Goal: Task Accomplishment & Management: Manage account settings

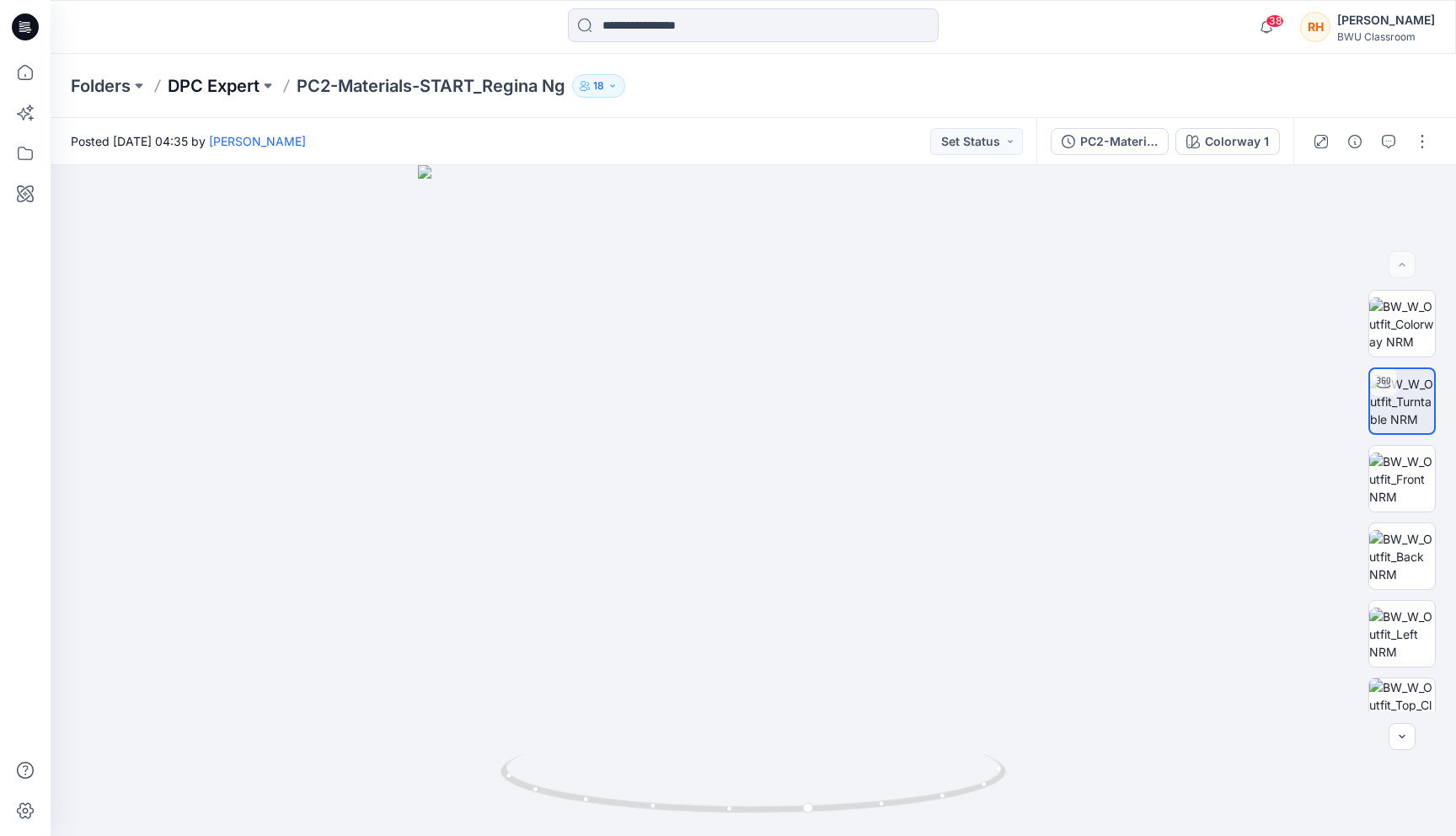
click at [236, 88] on p "DPC Expert" at bounding box center [214, 86] width 92 height 24
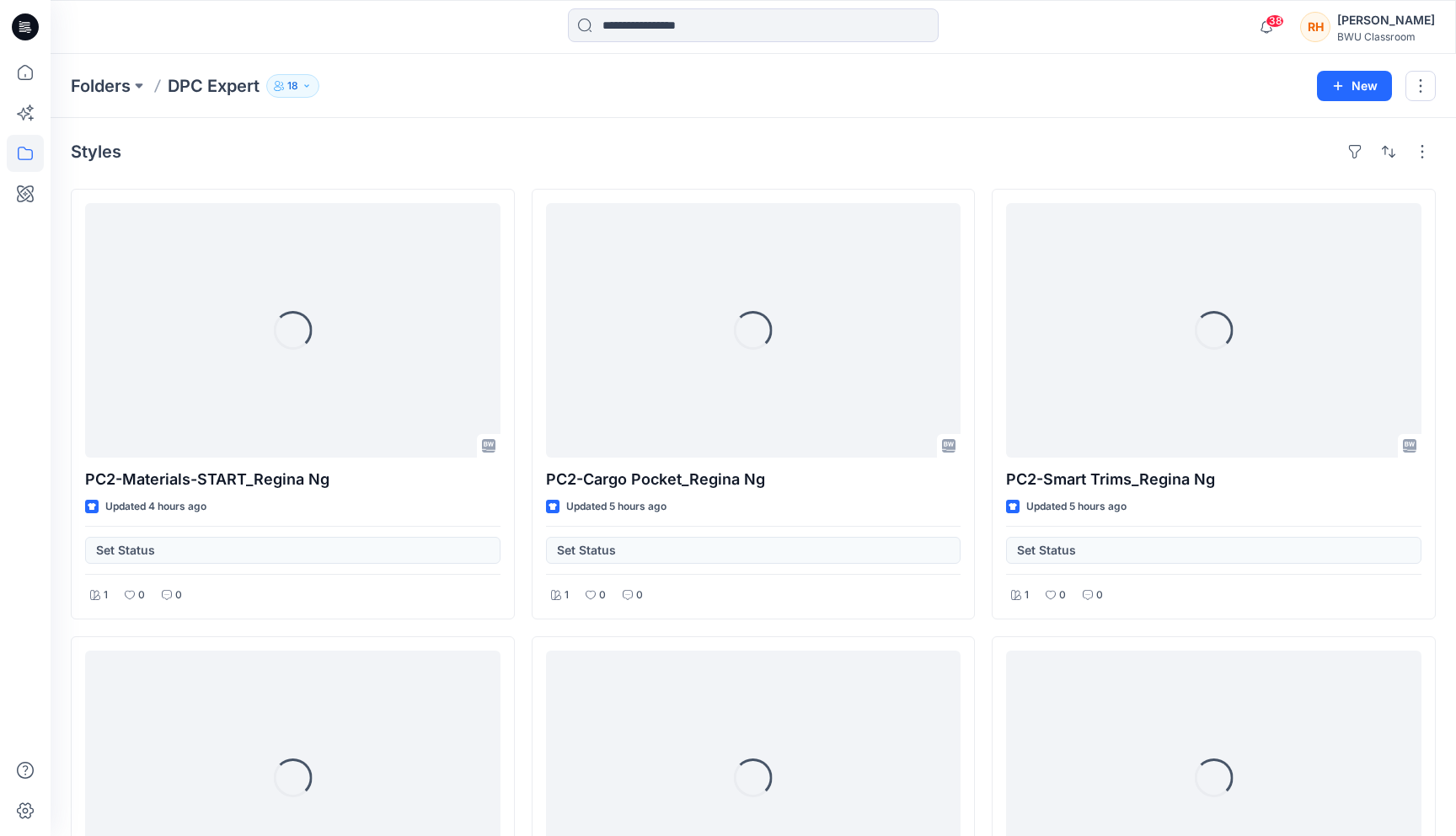
click at [295, 80] on p "18" at bounding box center [292, 85] width 11 height 19
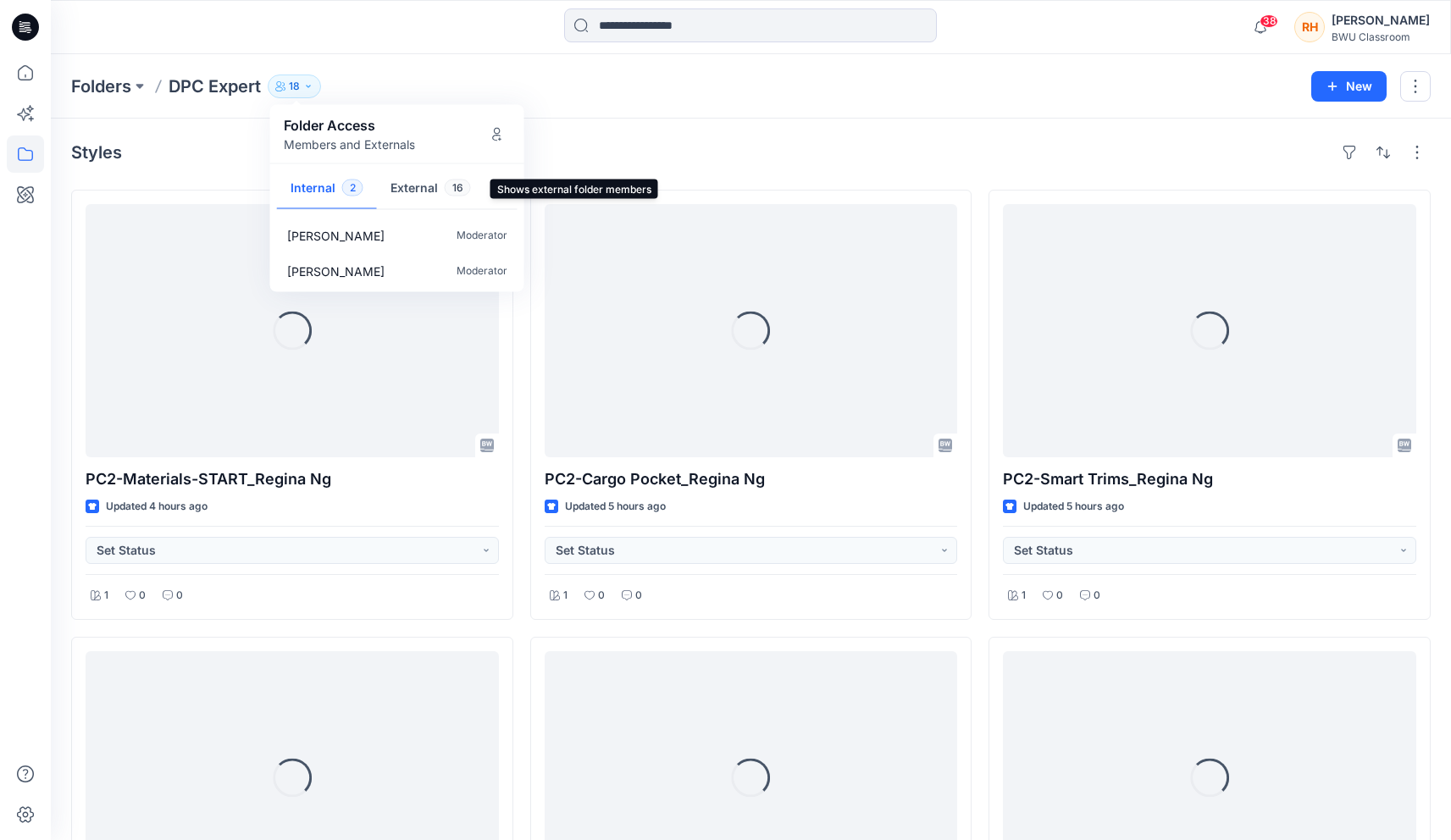
click at [414, 186] on button "External 16" at bounding box center [430, 189] width 107 height 43
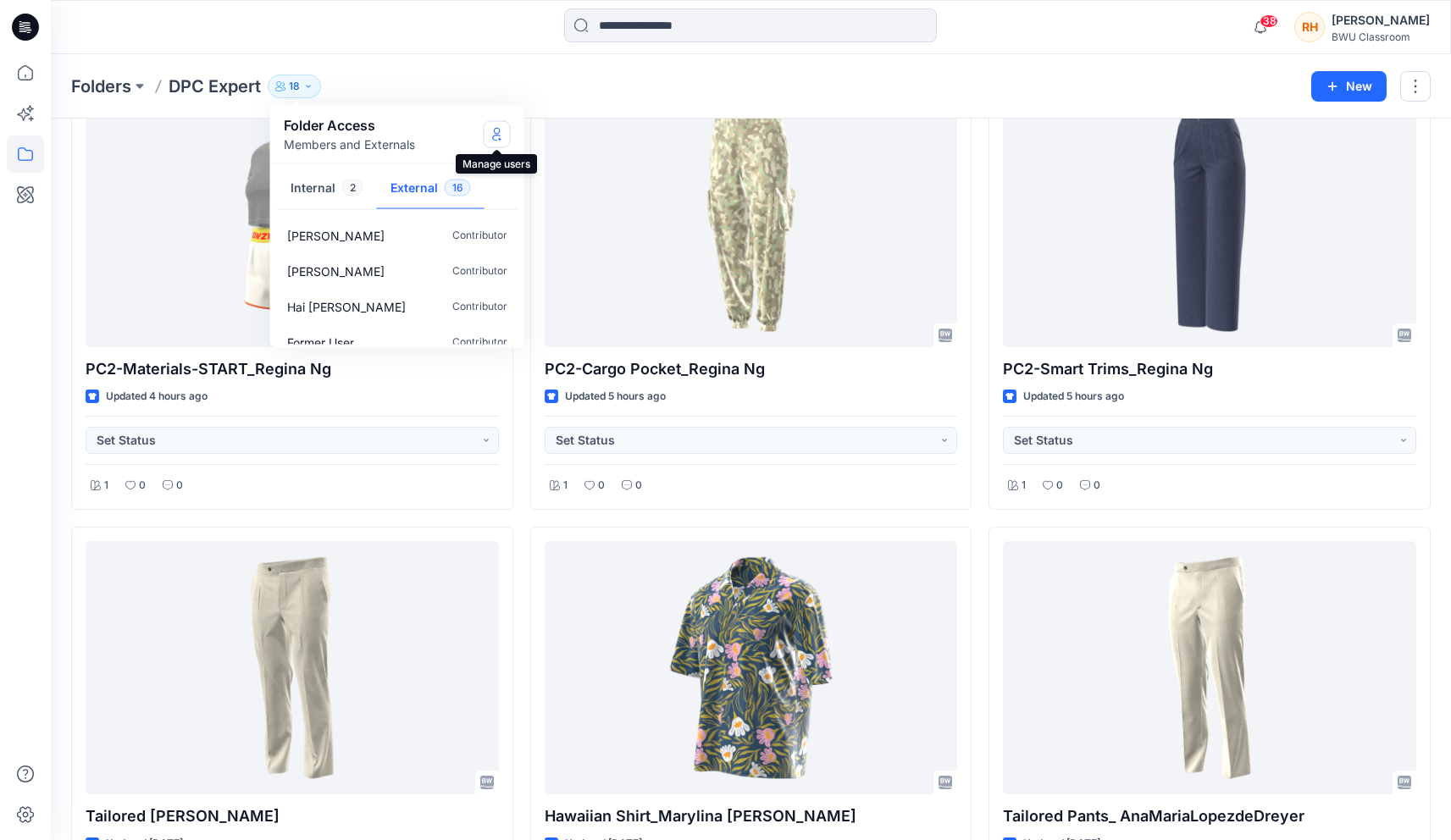
click at [495, 136] on icon "Manage Users" at bounding box center [497, 134] width 14 height 14
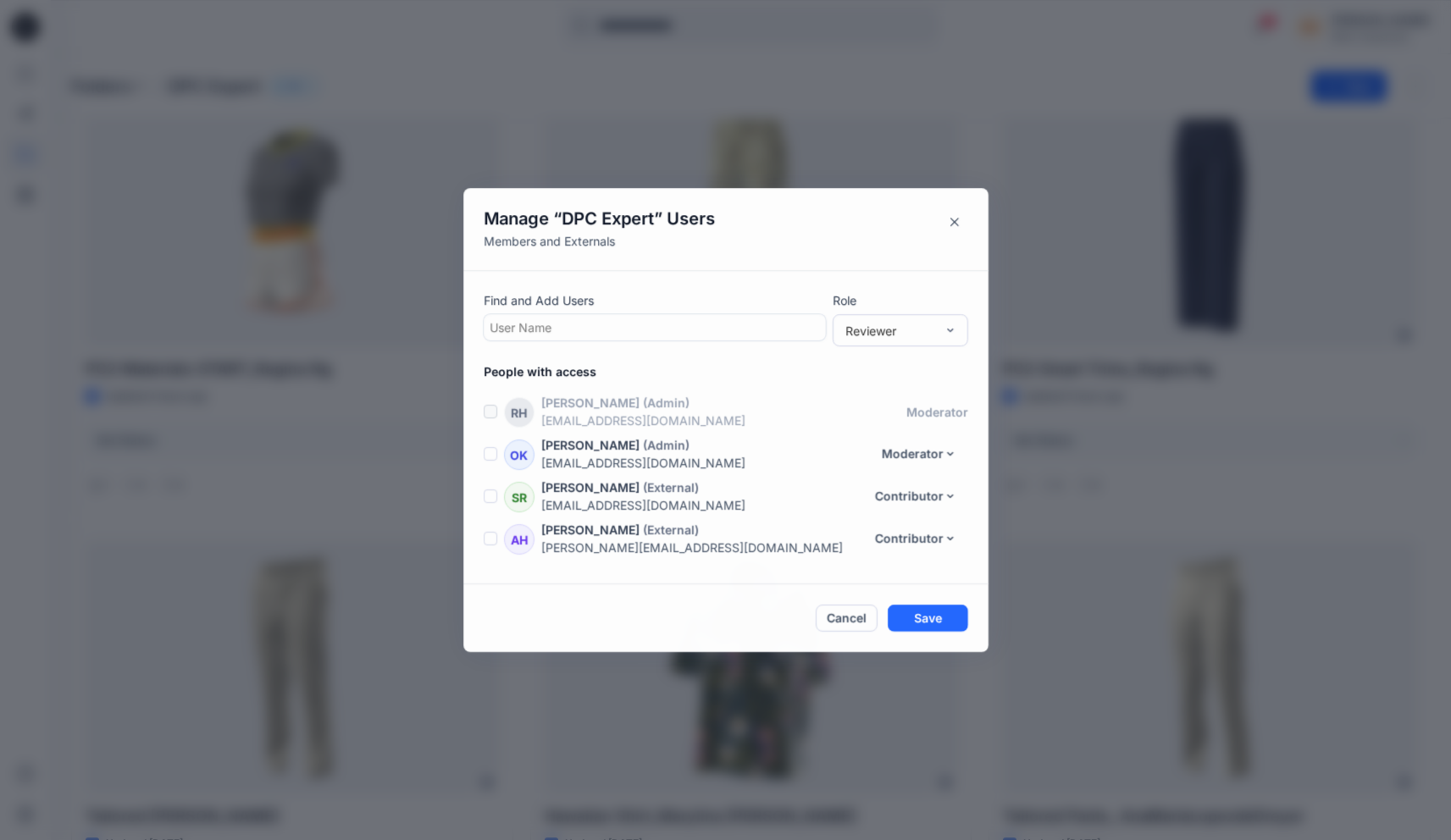
scroll to position [586, 0]
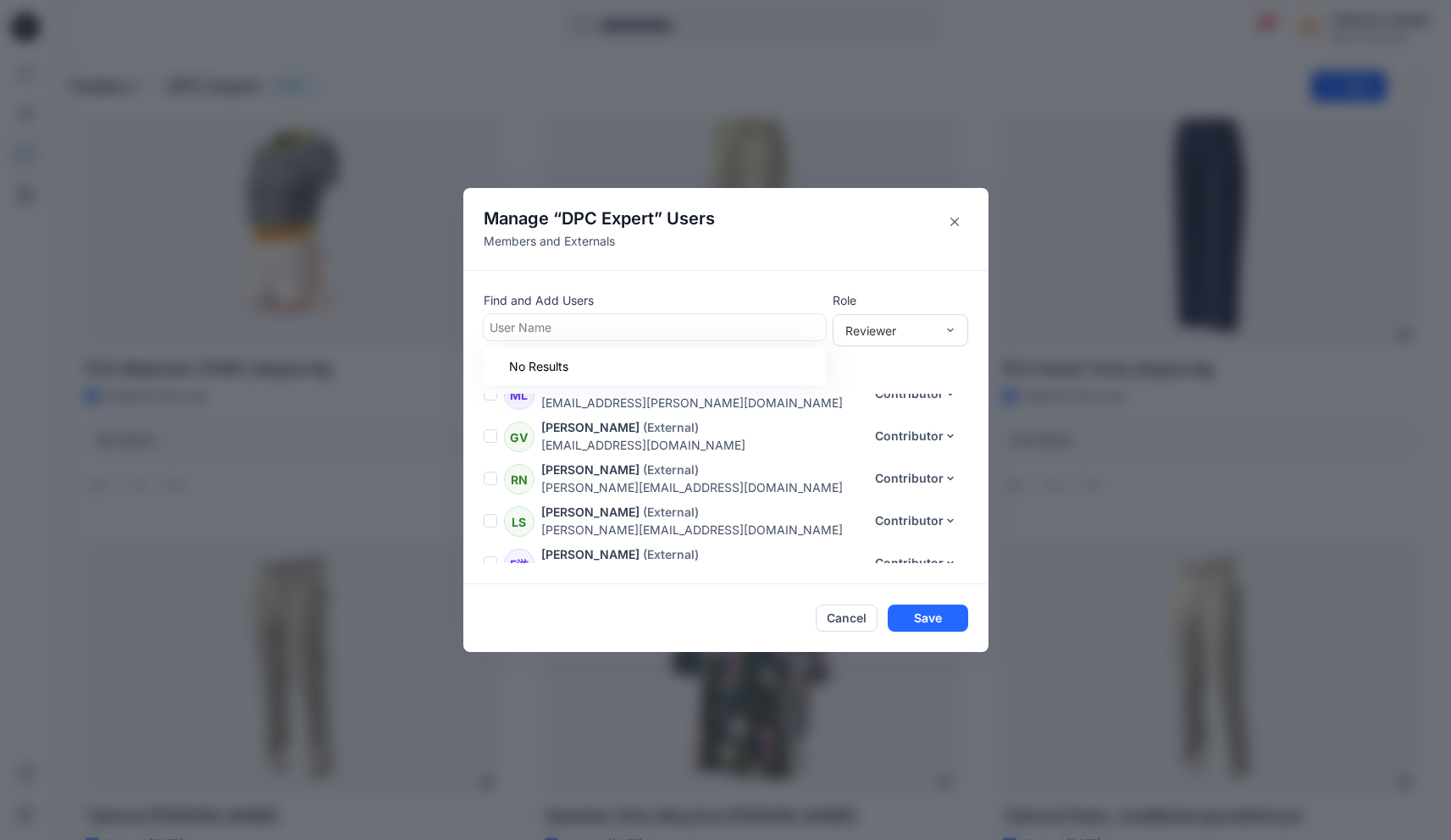
click at [624, 320] on div at bounding box center [654, 328] width 330 height 22
click at [657, 330] on div at bounding box center [654, 328] width 330 height 22
type input "*****"
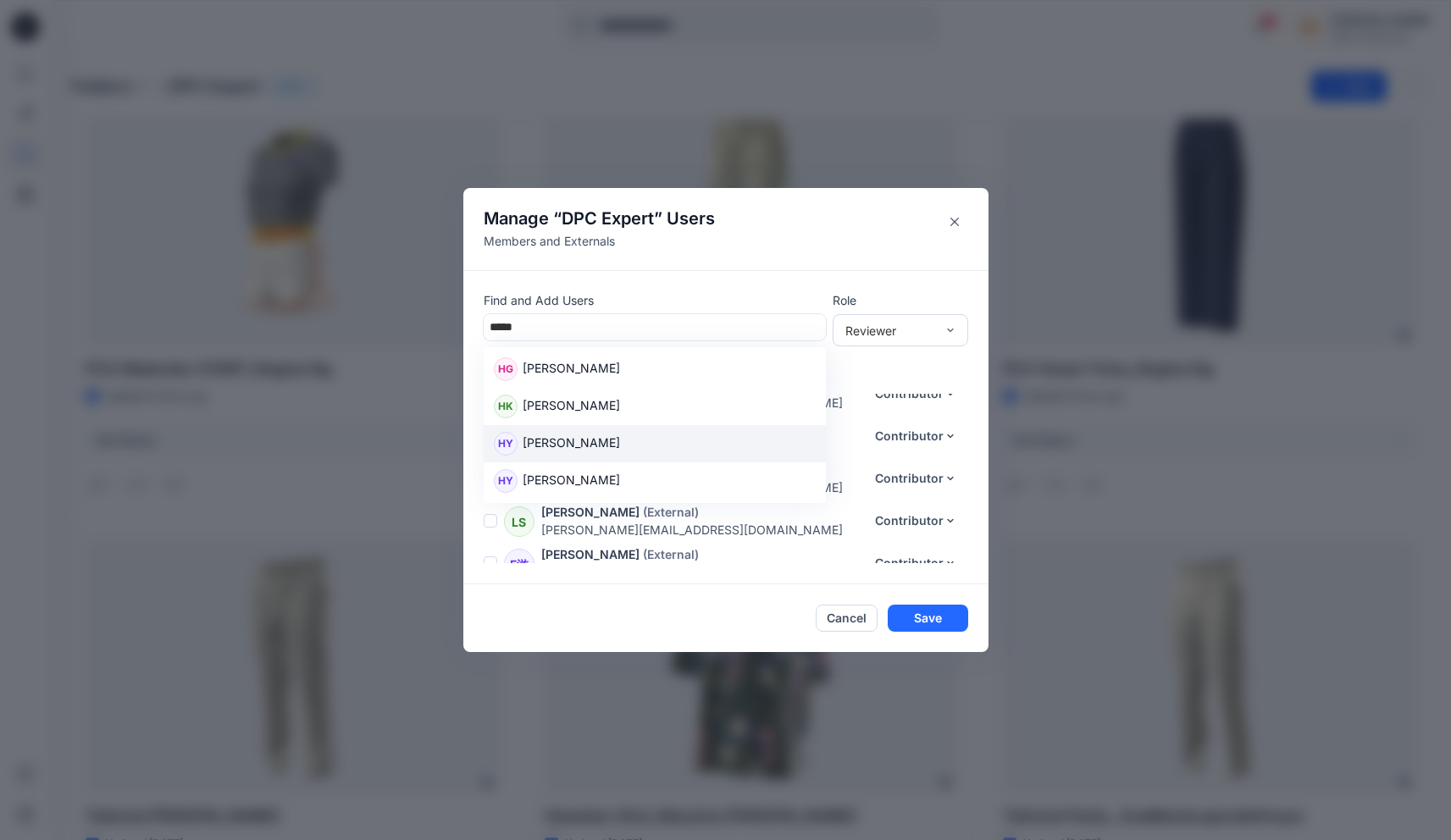
click at [571, 443] on p "[PERSON_NAME]" at bounding box center [571, 444] width 98 height 22
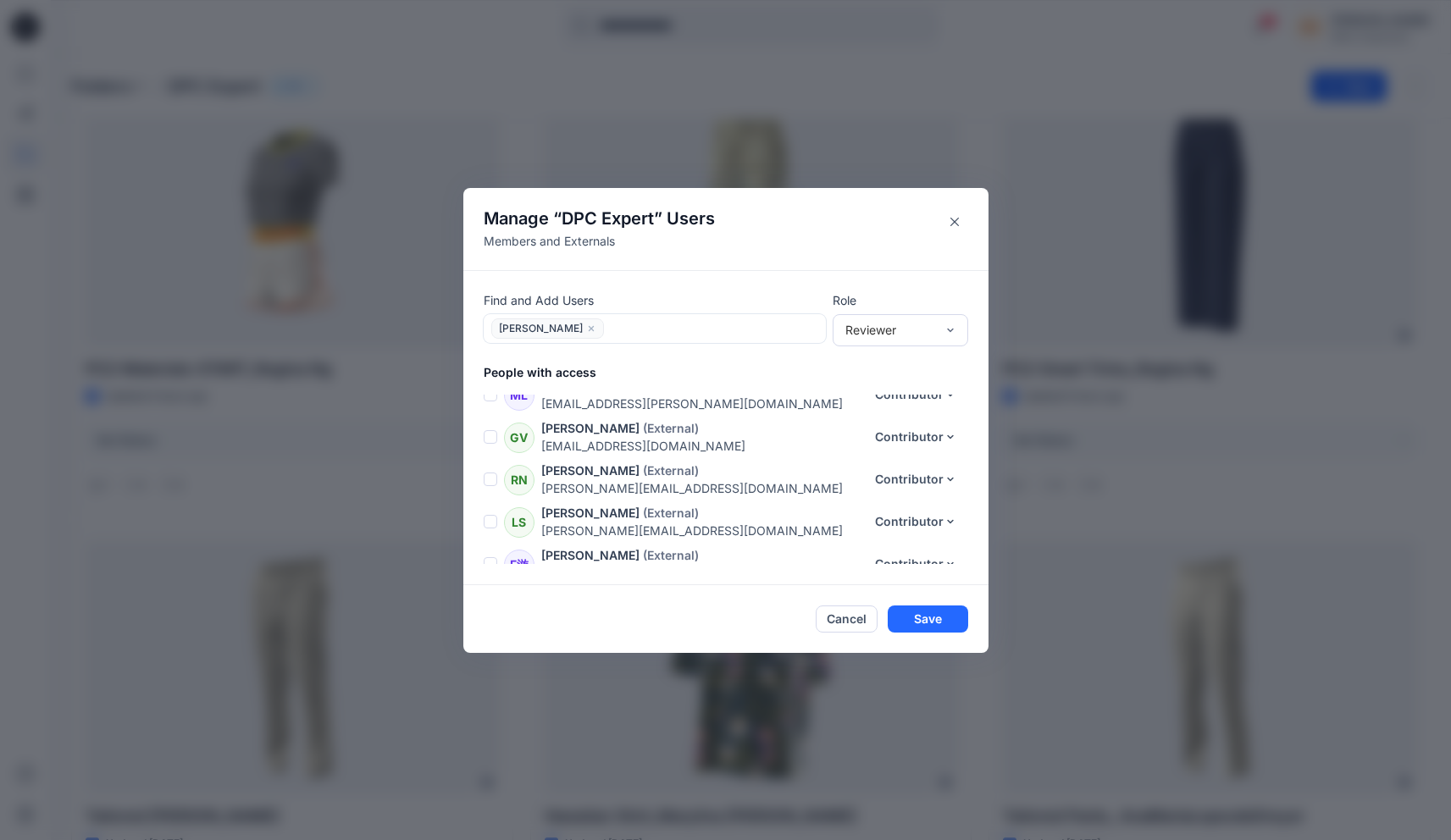
click at [609, 327] on div at bounding box center [714, 329] width 211 height 22
type input "*****"
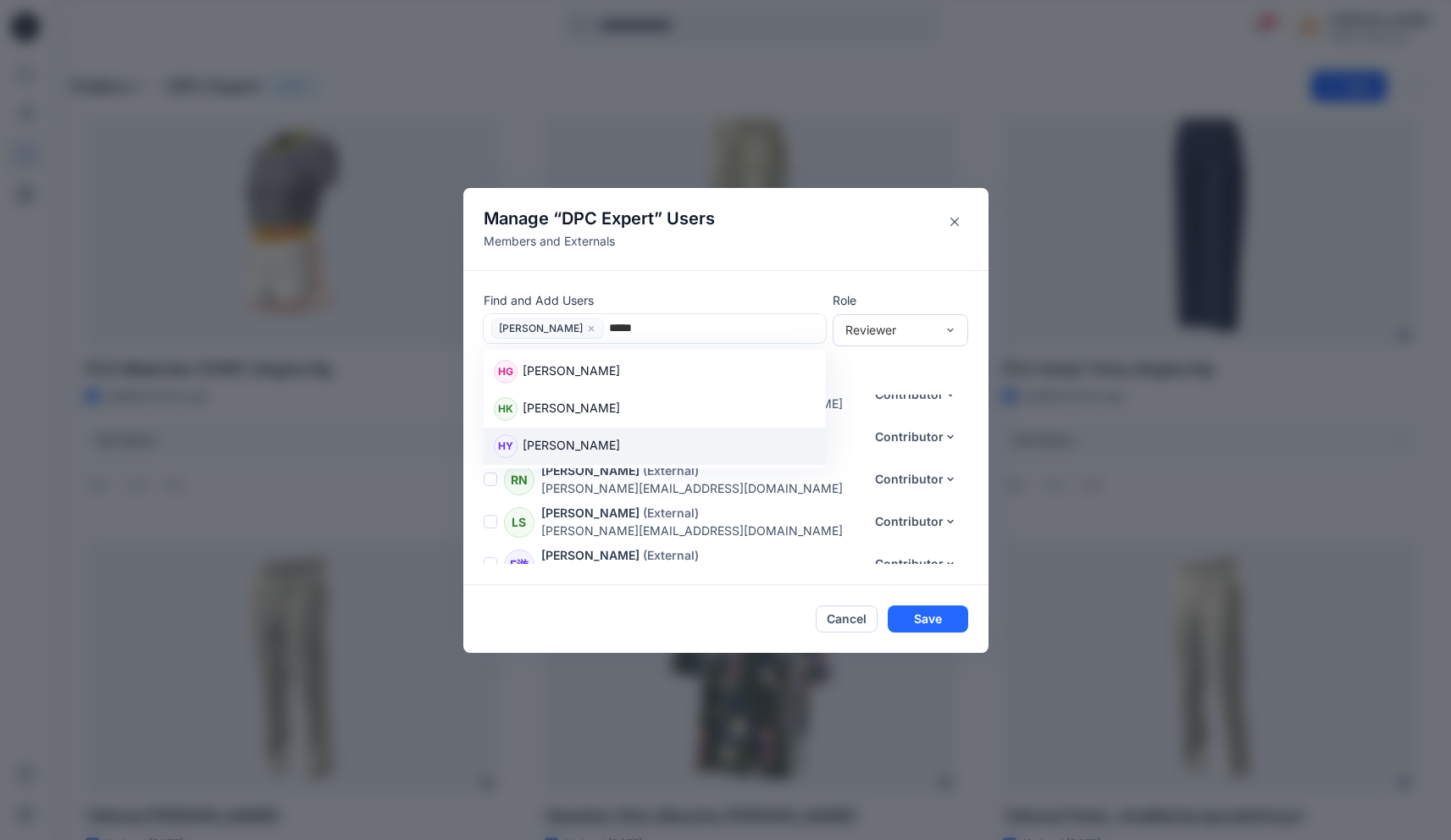
click at [574, 448] on p "[PERSON_NAME]" at bounding box center [571, 447] width 98 height 22
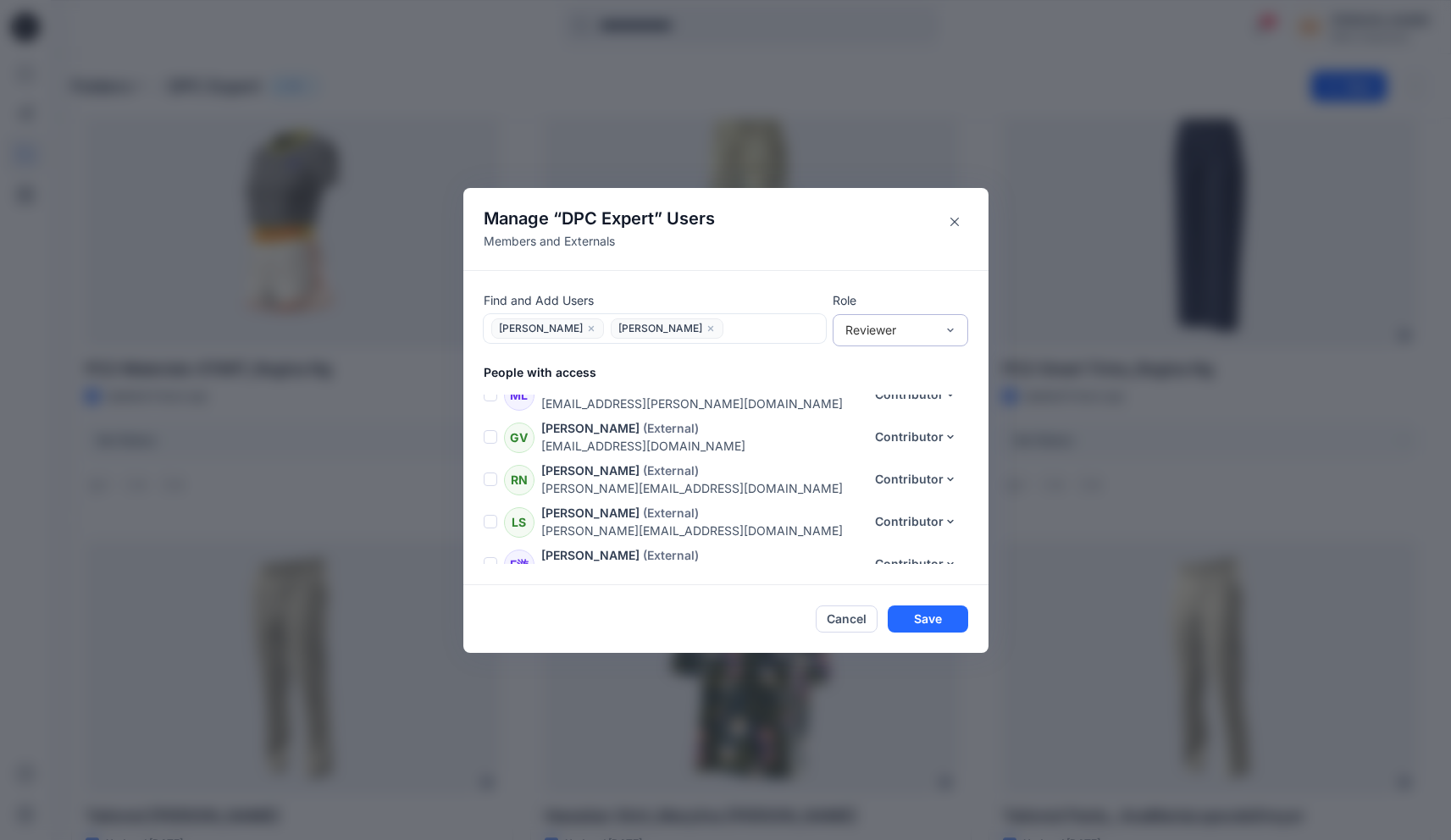
click at [894, 334] on div "Reviewer" at bounding box center [890, 330] width 90 height 18
click at [888, 391] on div "Contributor" at bounding box center [900, 393] width 129 height 30
click at [926, 625] on button "Save" at bounding box center [928, 619] width 81 height 28
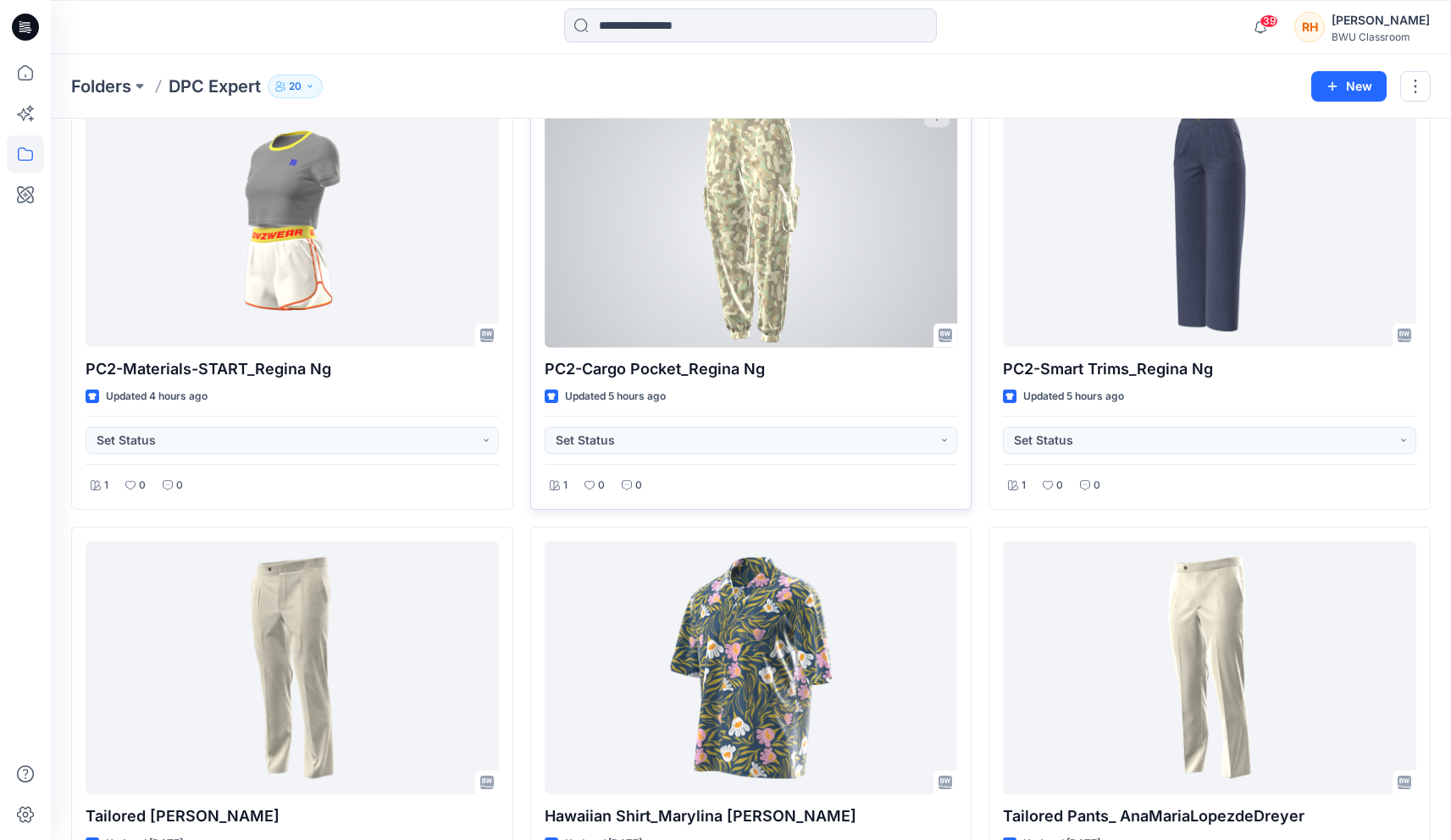
scroll to position [0, 0]
